Goal: Book appointment/travel/reservation

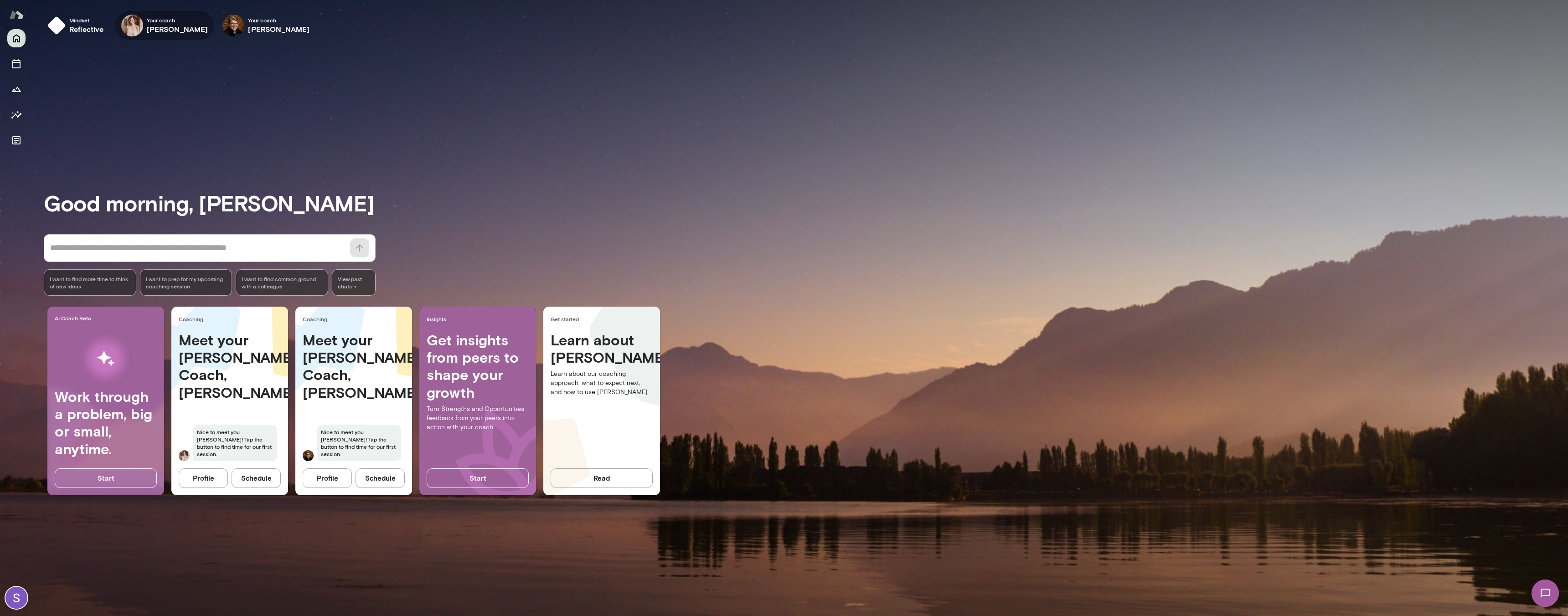
click at [163, 24] on h6 "[PERSON_NAME]" at bounding box center [177, 29] width 62 height 11
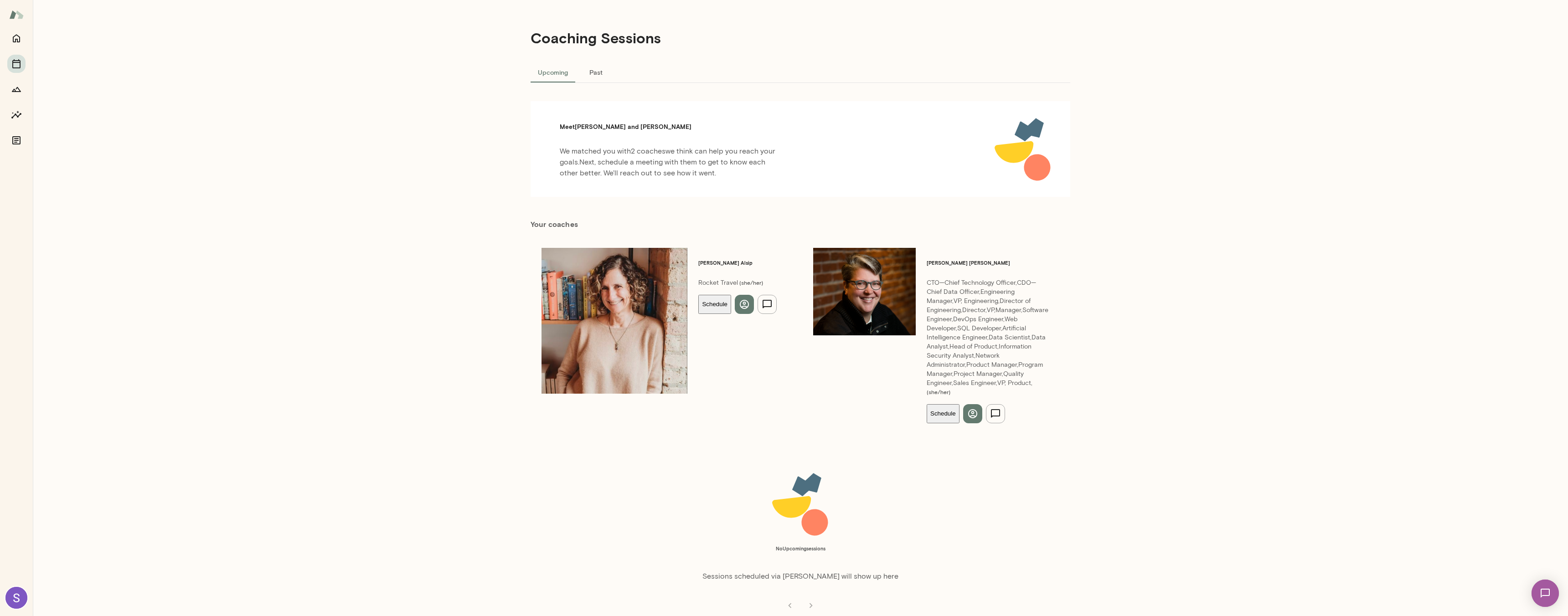
click at [698, 295] on button "Schedule" at bounding box center [714, 305] width 33 height 19
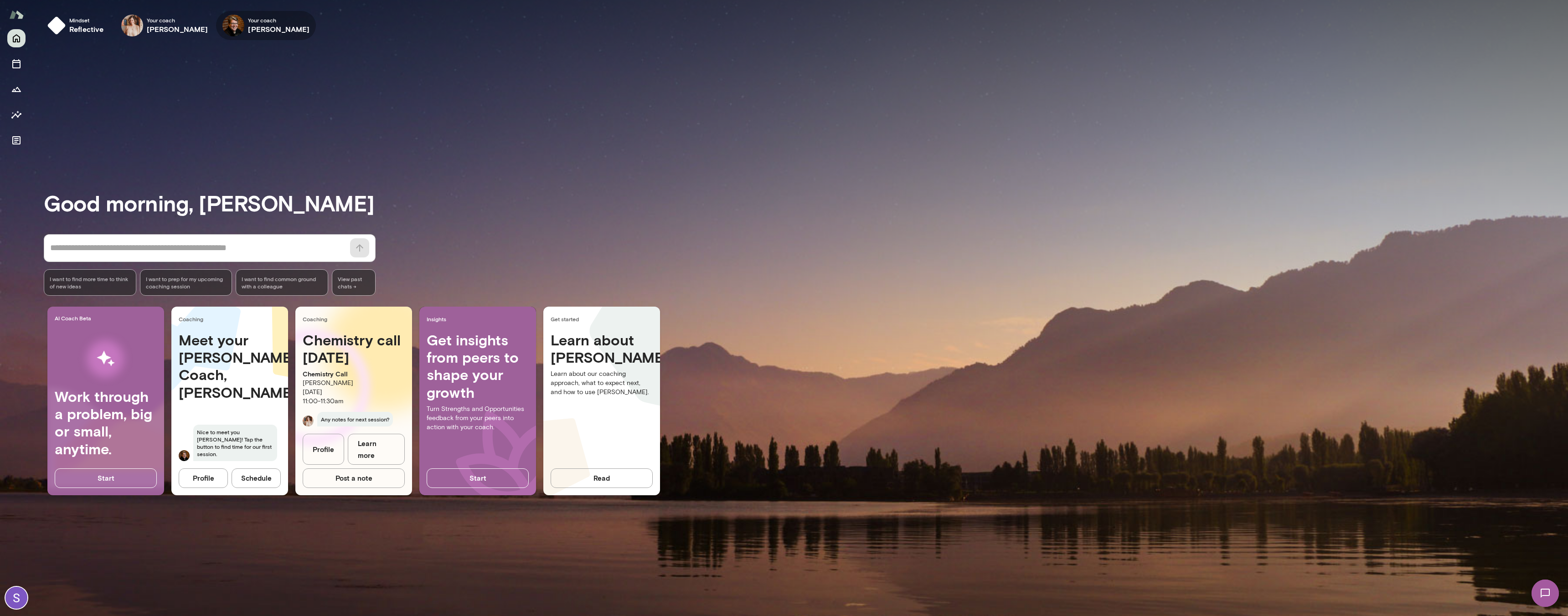
click at [248, 27] on h6 "[PERSON_NAME]" at bounding box center [278, 29] width 62 height 11
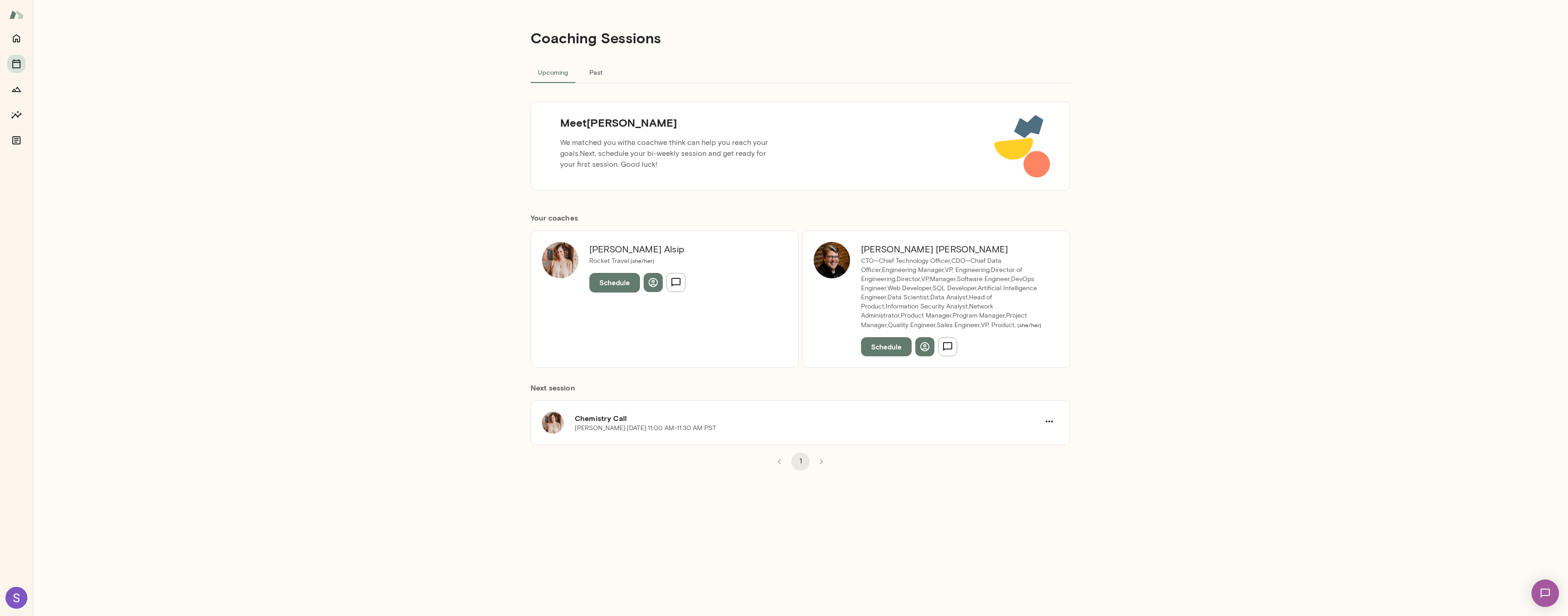
click at [891, 347] on button "Schedule" at bounding box center [886, 347] width 51 height 19
